Goal: Check status: Check status

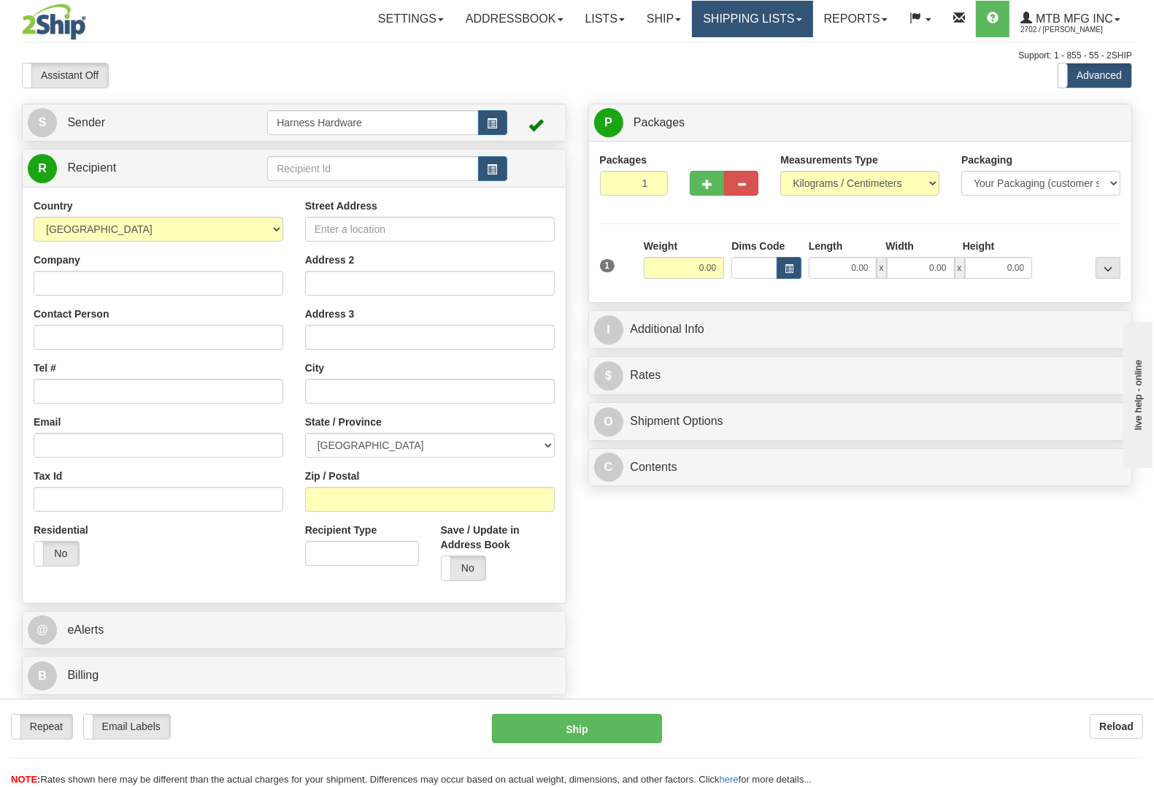
click at [723, 22] on link "Shipping lists" at bounding box center [752, 19] width 120 height 36
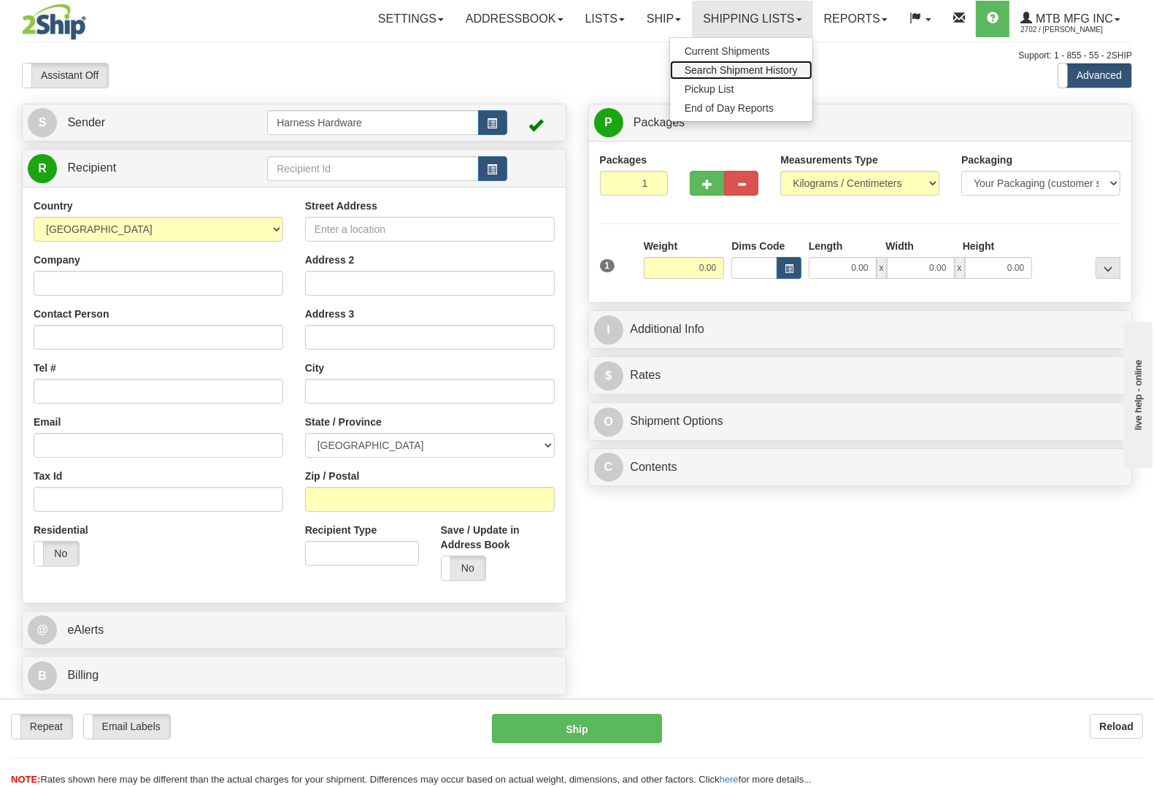
click at [750, 66] on span "Search Shipment History" at bounding box center [740, 70] width 113 height 12
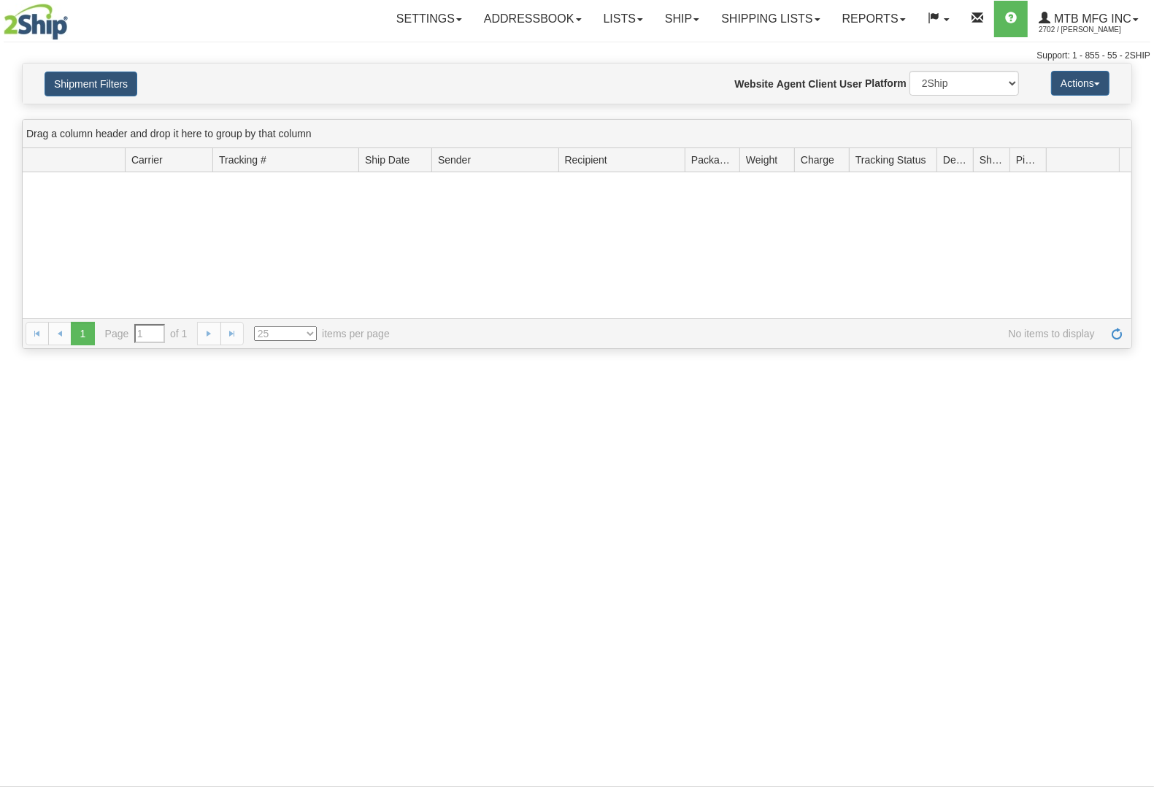
type input "From [DATE] To [DATE]"
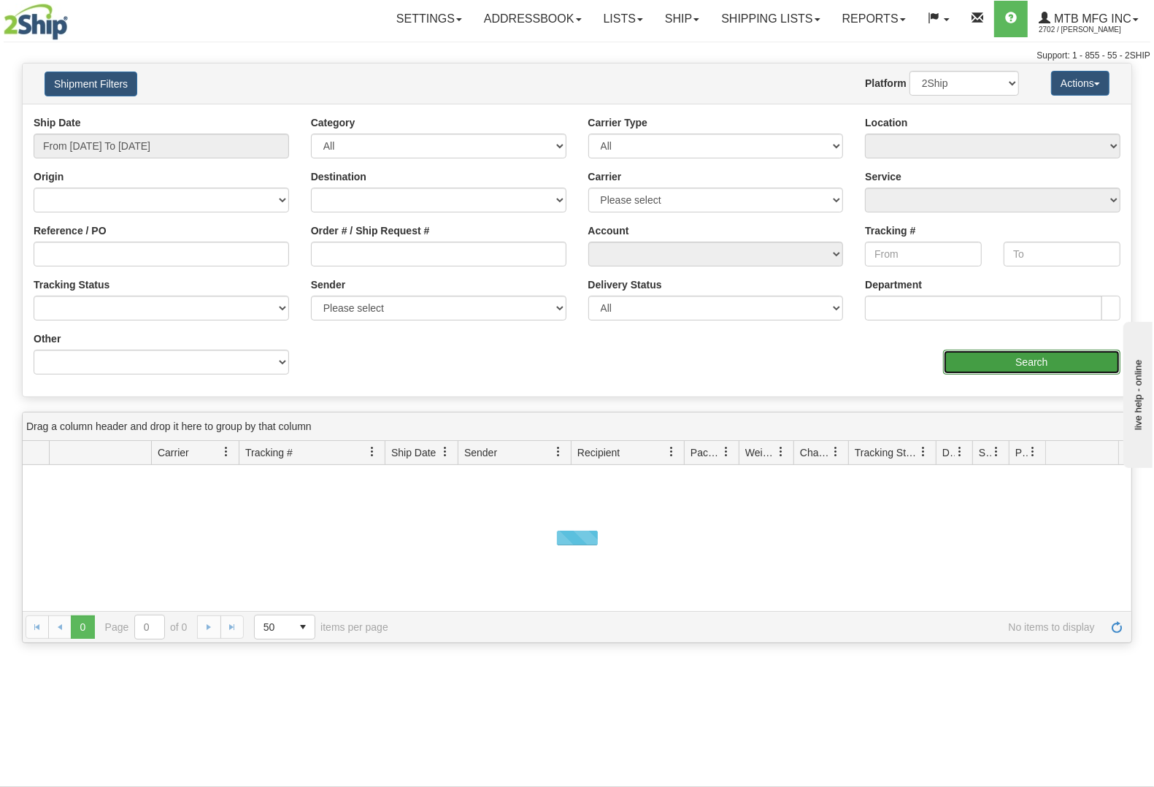
click at [1004, 355] on input "Search" at bounding box center [1031, 361] width 177 height 25
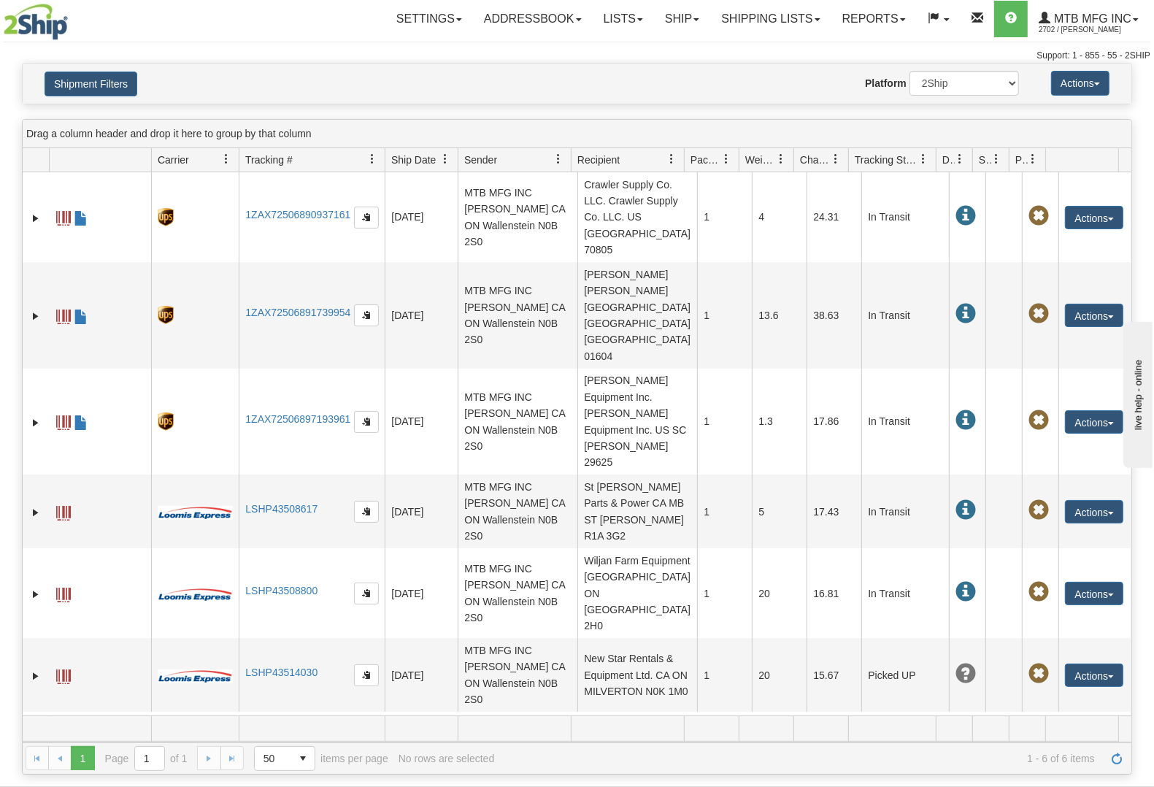
click at [1008, 644] on div "31637832 2702 1ZAX72506890937161 09/18/2025 09/18/2025 01:58:55 PM MTB MFG INC …" at bounding box center [577, 443] width 1108 height 543
